Goal: Information Seeking & Learning: Learn about a topic

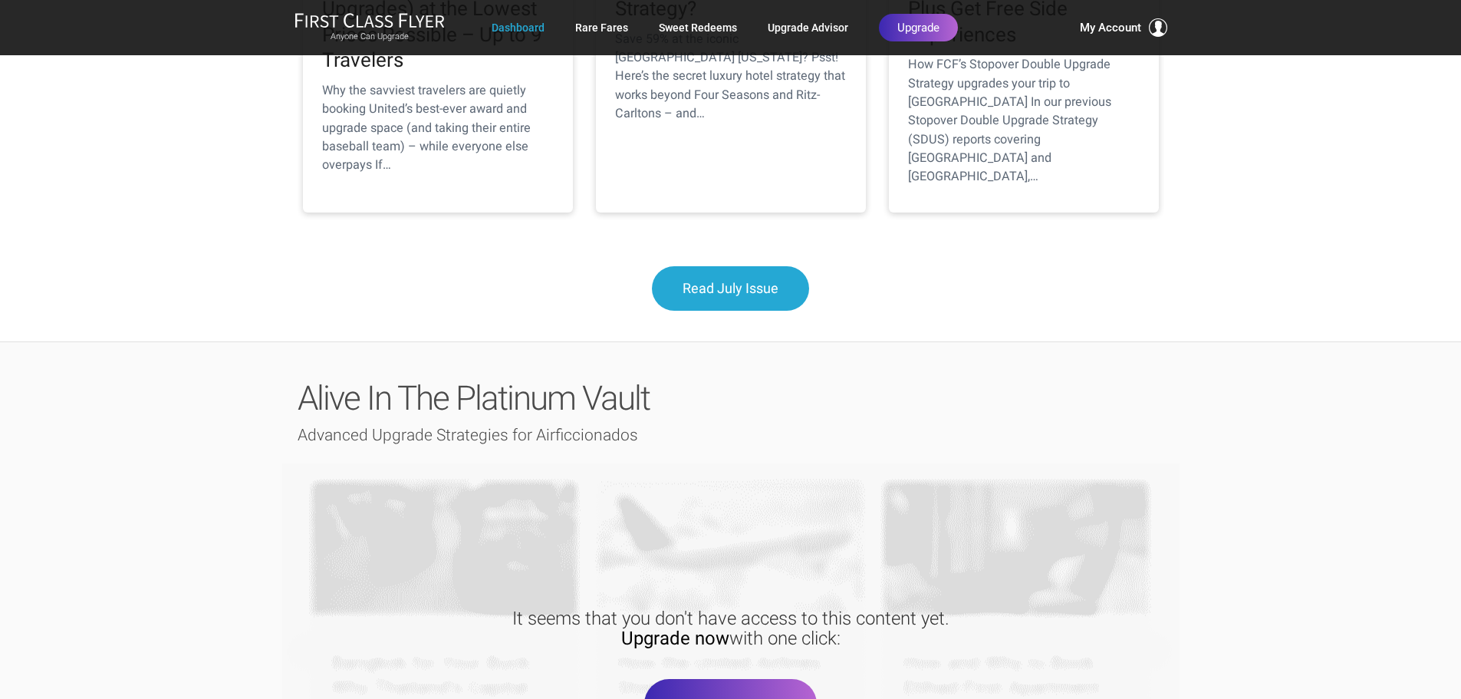
scroll to position [1840, 0]
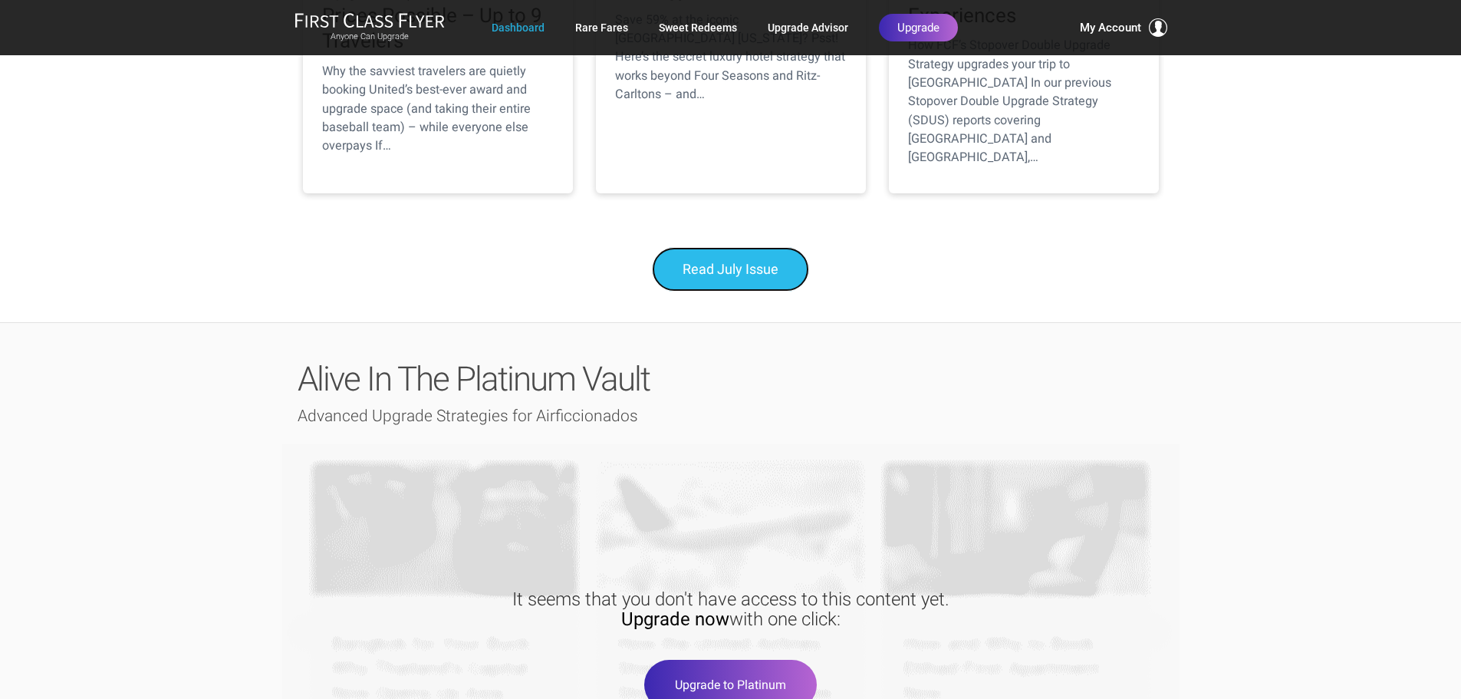
click at [773, 247] on link "Read July Issue" at bounding box center [730, 269] width 157 height 44
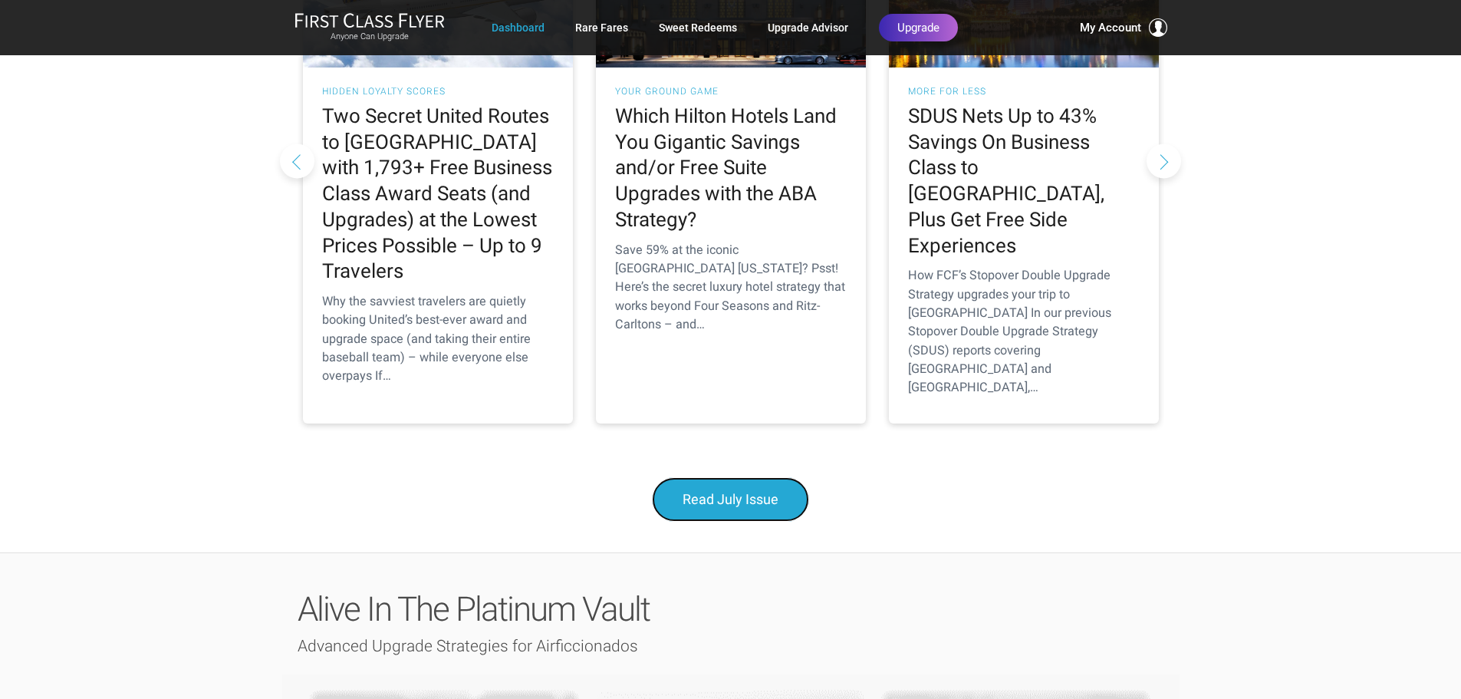
scroll to position [1534, 0]
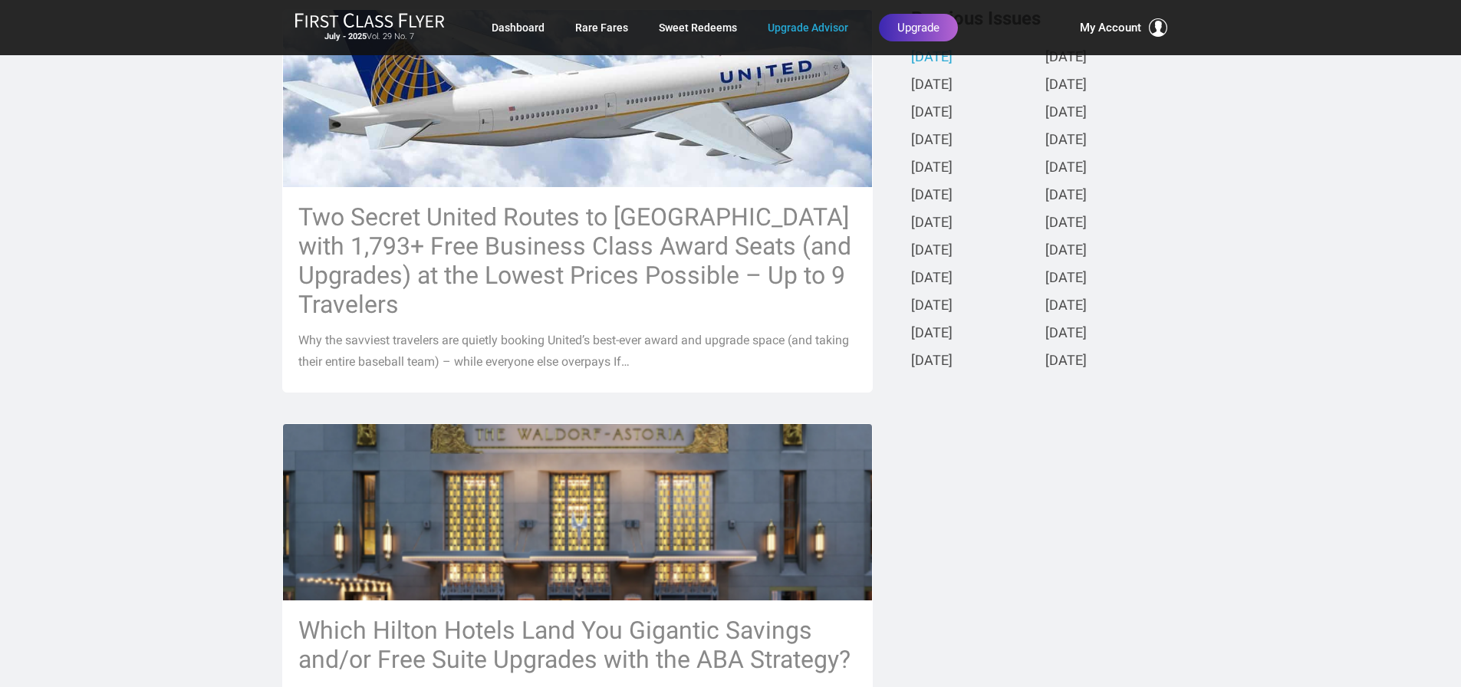
scroll to position [383, 0]
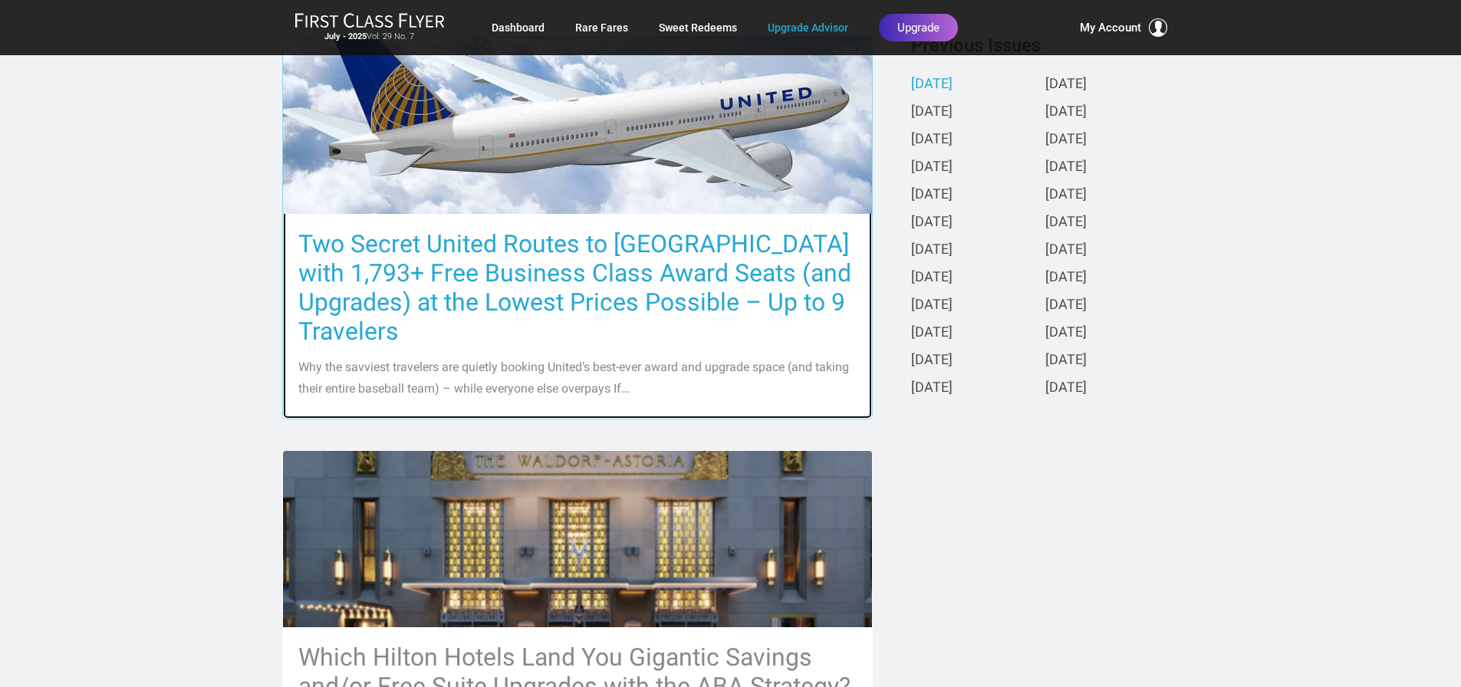
click at [648, 239] on h3 "Two Secret United Routes to [GEOGRAPHIC_DATA] with 1,793+ Free Business Class A…" at bounding box center [577, 287] width 558 height 117
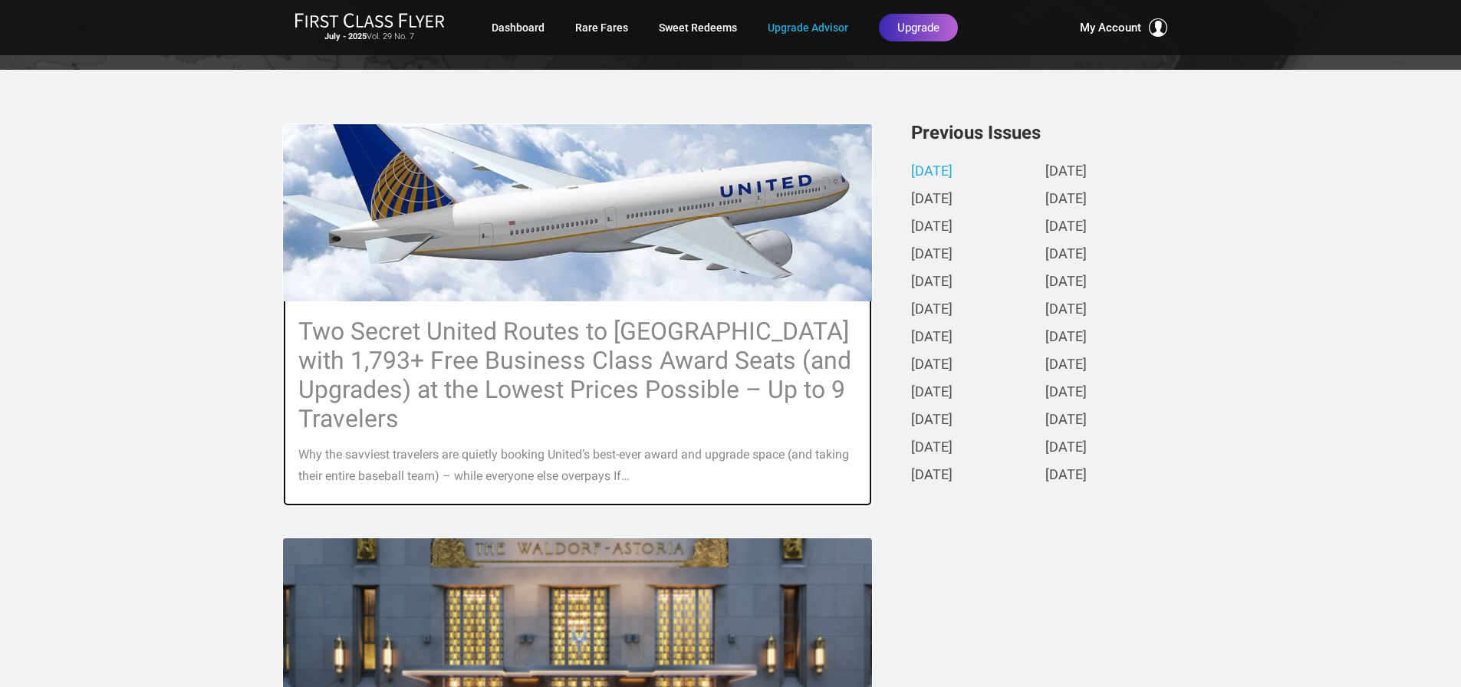
scroll to position [230, 0]
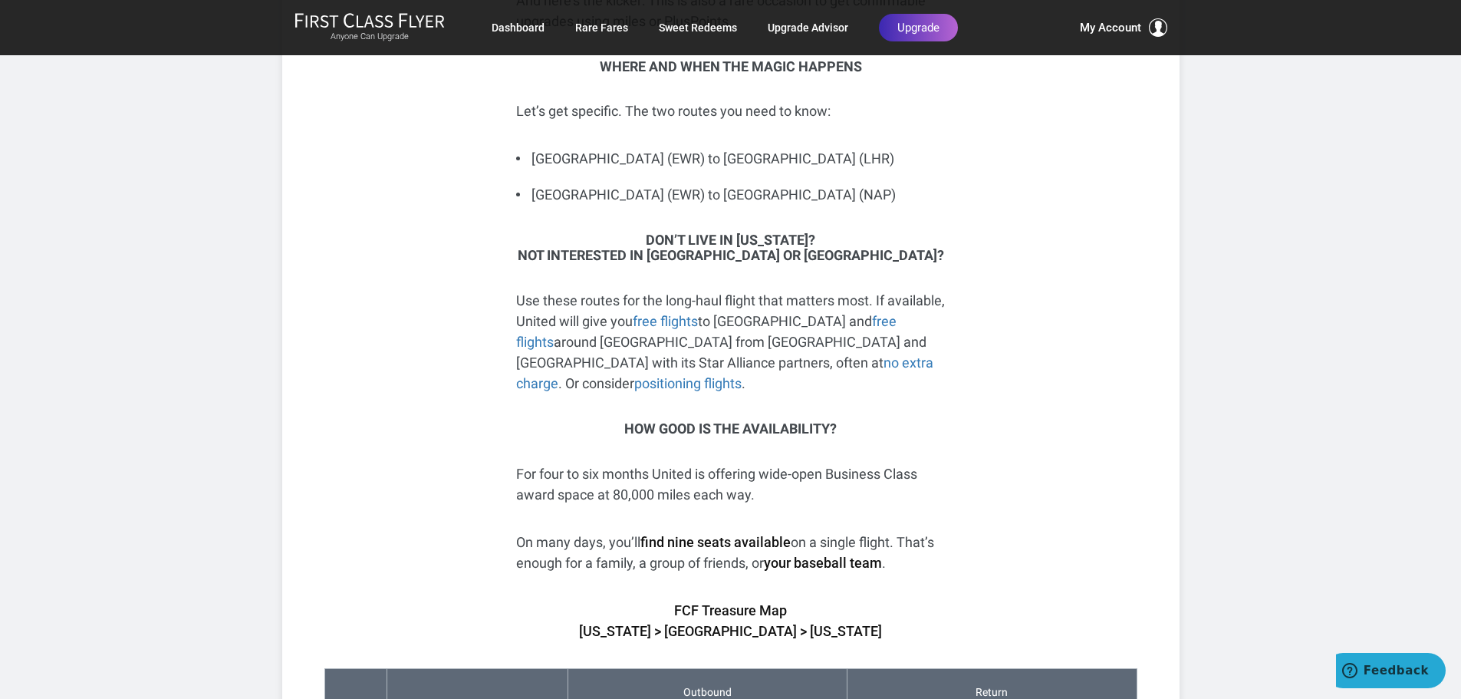
scroll to position [1074, 0]
